Goal: Task Accomplishment & Management: Use online tool/utility

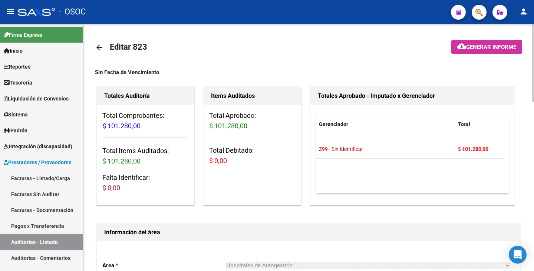
click at [101, 52] on link "arrow_back" at bounding box center [102, 47] width 15 height 17
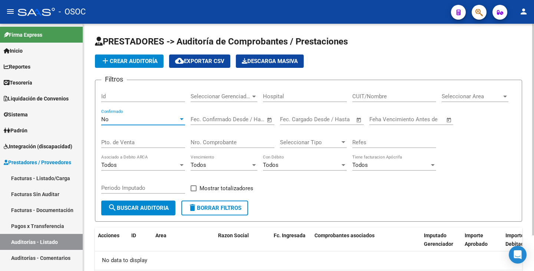
click at [167, 118] on div "No" at bounding box center [139, 119] width 77 height 7
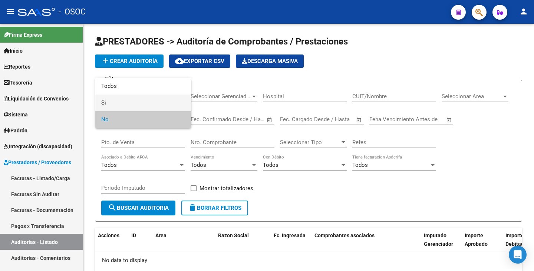
click at [140, 109] on span "Si" at bounding box center [143, 103] width 84 height 17
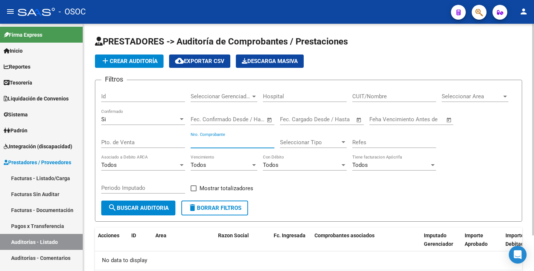
click at [212, 143] on input "Nro. Comprobante" at bounding box center [233, 142] width 84 height 7
type input "22341"
click at [169, 200] on div "Periodo Imputado" at bounding box center [143, 189] width 84 height 23
drag, startPoint x: 167, startPoint y: 206, endPoint x: 224, endPoint y: 188, distance: 59.9
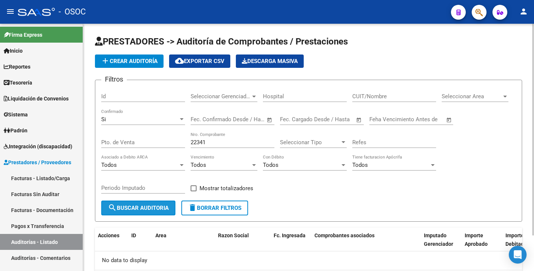
click at [168, 206] on span "search Buscar Auditoria" at bounding box center [138, 208] width 61 height 7
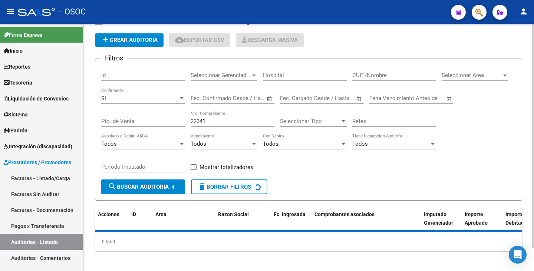
scroll to position [25, 0]
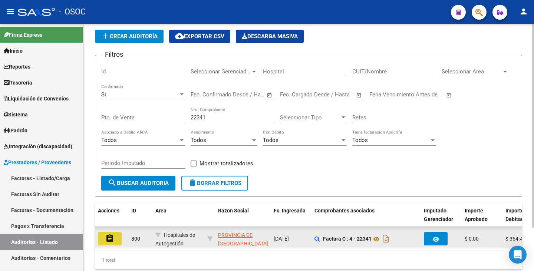
click at [118, 236] on button "assignment" at bounding box center [110, 238] width 24 height 13
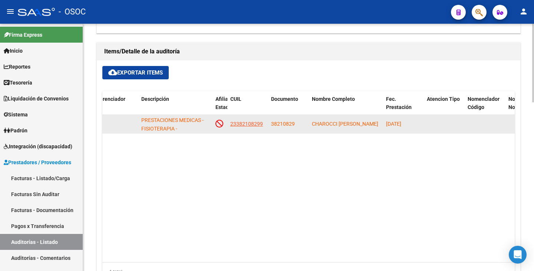
scroll to position [0, 0]
drag, startPoint x: 312, startPoint y: 118, endPoint x: 339, endPoint y: 126, distance: 27.9
click at [339, 126] on div "CHAROCCI [PERSON_NAME]" at bounding box center [346, 124] width 68 height 9
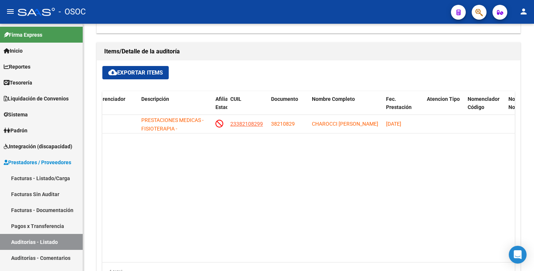
copy span "CHAROCCI [PERSON_NAME]"
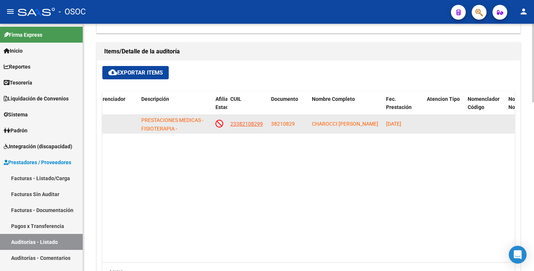
drag, startPoint x: 422, startPoint y: 125, endPoint x: 386, endPoint y: 125, distance: 36.0
click at [386, 125] on datatable-body-cell "[DATE]" at bounding box center [403, 124] width 41 height 18
copy span "[DATE]"
drag, startPoint x: 297, startPoint y: 124, endPoint x: 271, endPoint y: 123, distance: 26.0
click at [271, 123] on datatable-body-cell "38210829" at bounding box center [288, 124] width 41 height 18
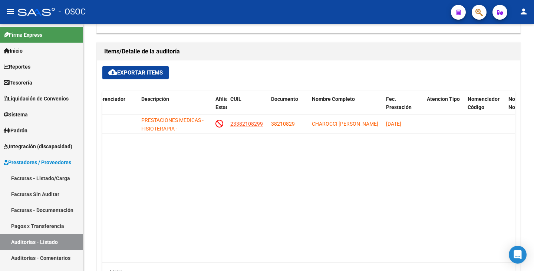
copy span "38210829"
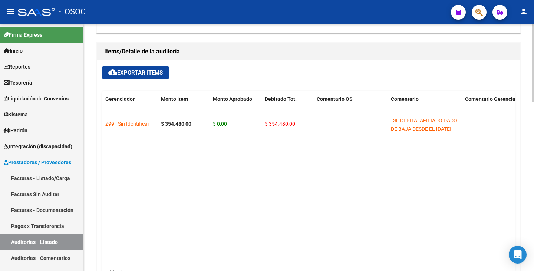
scroll to position [0, 28]
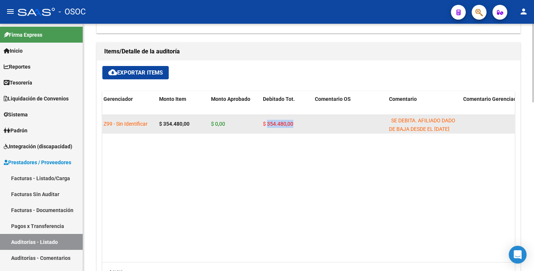
drag, startPoint x: 267, startPoint y: 123, endPoint x: 313, endPoint y: 124, distance: 45.6
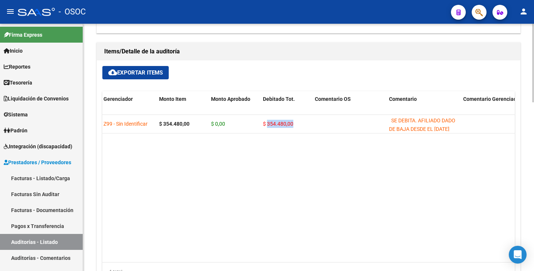
copy span "354.480,00"
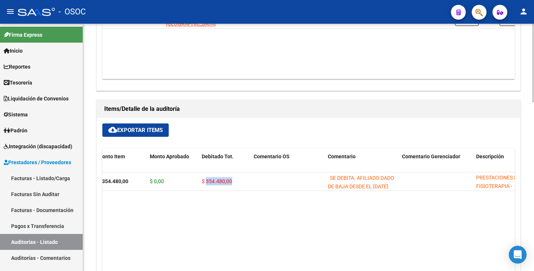
scroll to position [271, 0]
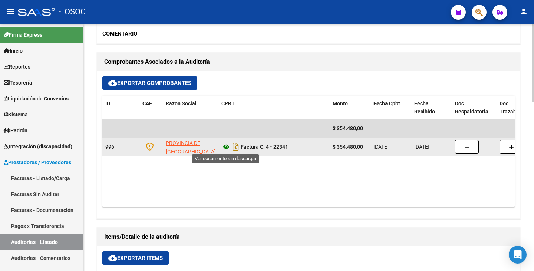
click at [225, 148] on icon at bounding box center [226, 146] width 10 height 9
